Goal: Check status: Check status

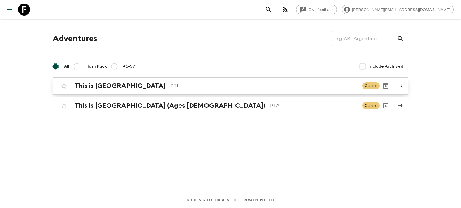
click at [134, 91] on div "This is Portugal PT1 Classic" at bounding box center [218, 86] width 321 height 12
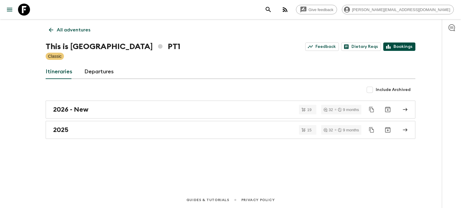
click at [392, 44] on link "Bookings" at bounding box center [399, 47] width 32 height 8
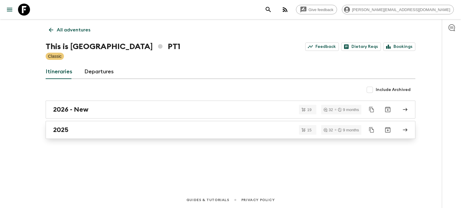
click at [91, 125] on link "2025" at bounding box center [230, 130] width 369 height 18
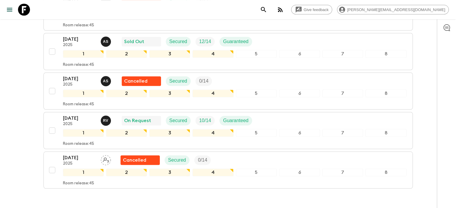
scroll to position [371, 0]
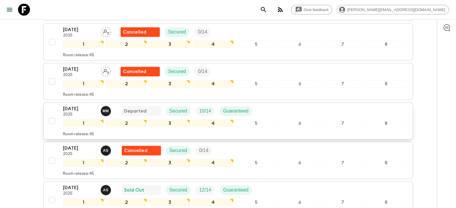
click at [289, 120] on div "6" at bounding box center [299, 124] width 41 height 8
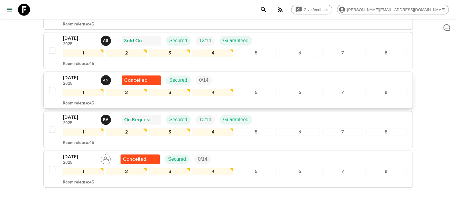
scroll to position [510, 0]
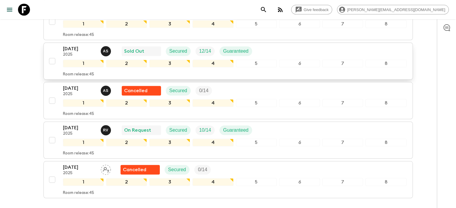
click at [262, 70] on div "Room release: 45" at bounding box center [235, 73] width 344 height 7
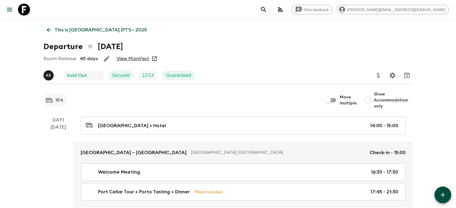
click at [143, 58] on link "View Manifest" at bounding box center [133, 59] width 33 height 6
click at [137, 58] on link "View Manifest" at bounding box center [133, 59] width 33 height 6
